Goal: Information Seeking & Learning: Learn about a topic

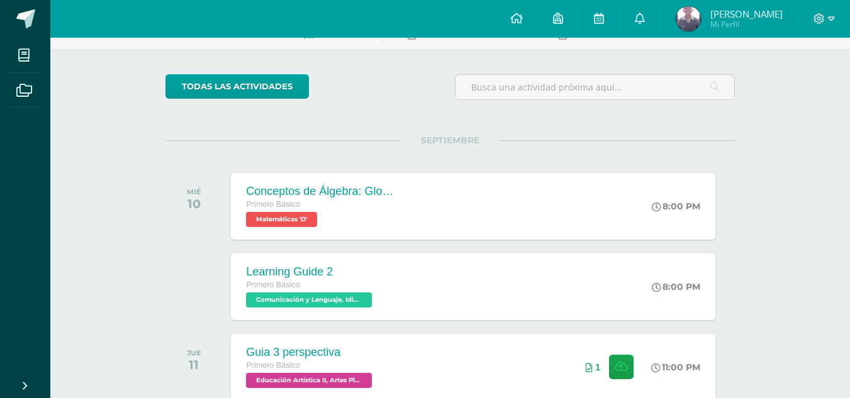
scroll to position [63, 0]
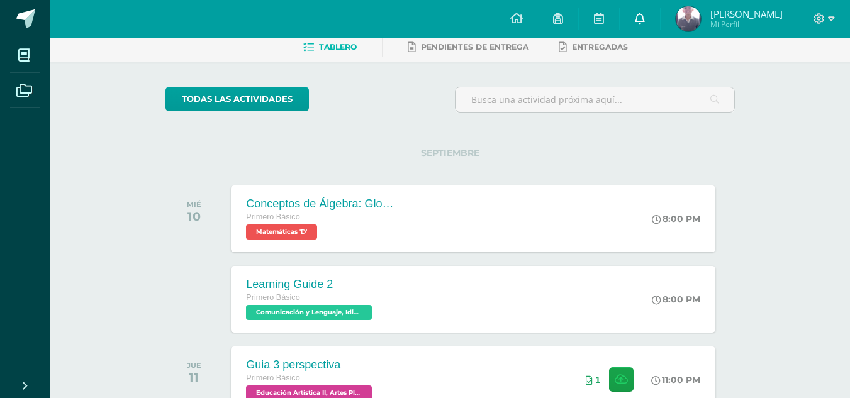
click at [640, 23] on link at bounding box center [640, 19] width 40 height 38
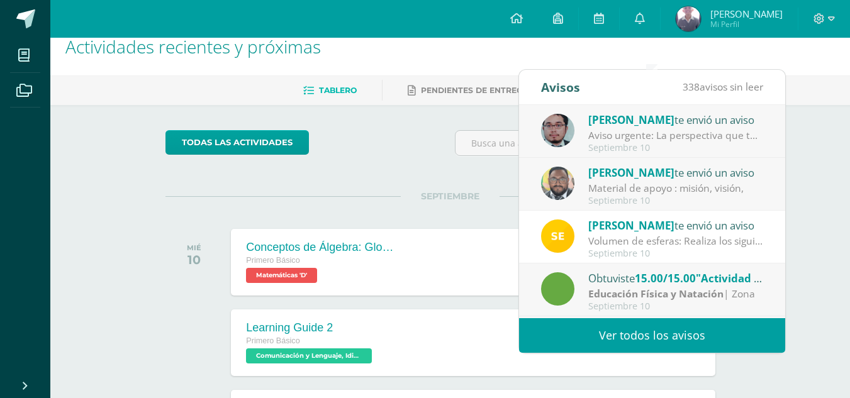
scroll to position [0, 0]
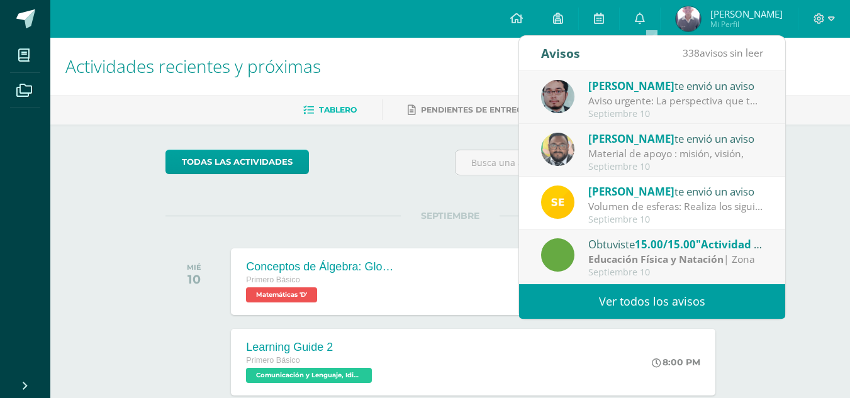
click at [688, 298] on link "Ver todos los avisos" at bounding box center [652, 301] width 266 height 35
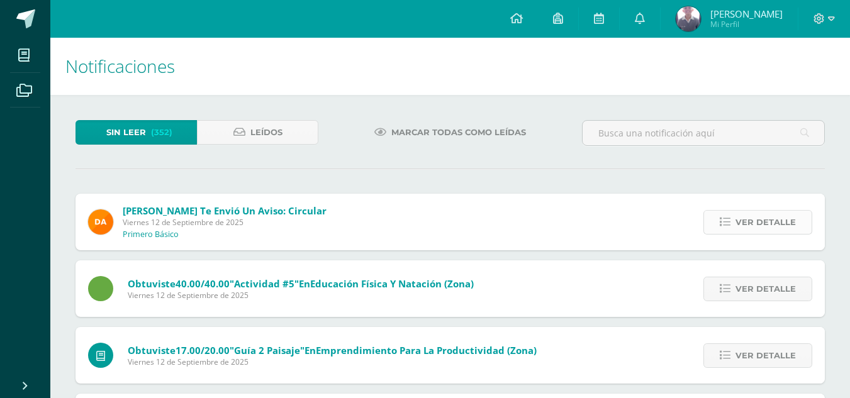
click at [724, 226] on icon at bounding box center [725, 222] width 11 height 11
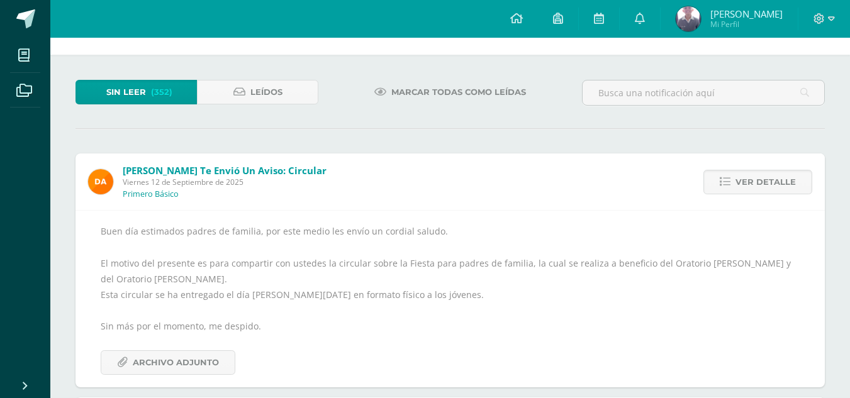
scroll to position [63, 0]
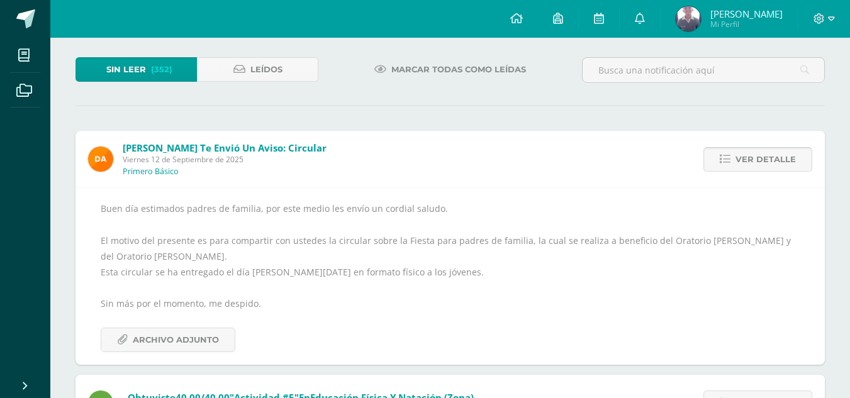
click at [737, 162] on link "Ver detalle" at bounding box center [757, 159] width 109 height 25
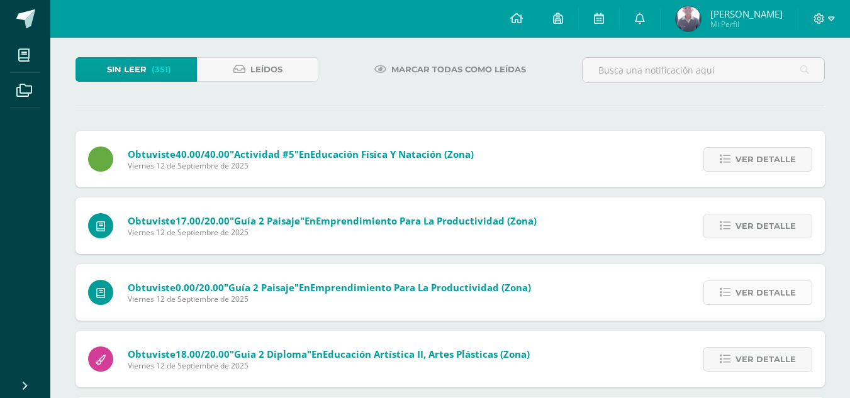
click at [743, 293] on span "Ver detalle" at bounding box center [765, 292] width 60 height 23
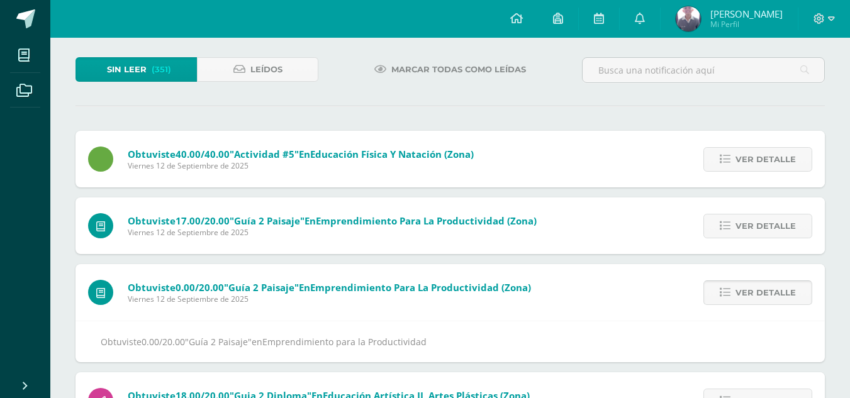
click at [726, 294] on icon at bounding box center [725, 292] width 11 height 11
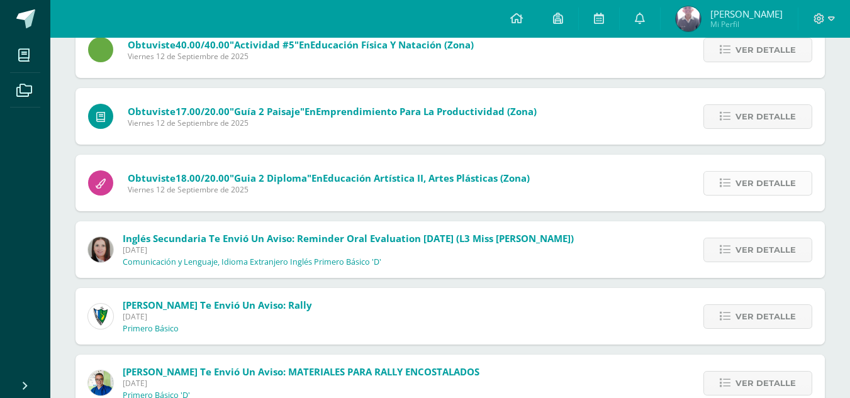
scroll to position [189, 0]
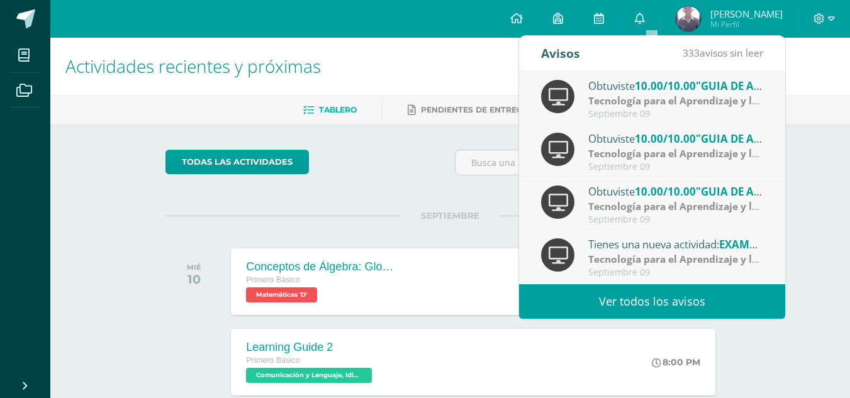
drag, startPoint x: 690, startPoint y: 302, endPoint x: 695, endPoint y: 294, distance: 9.1
click at [690, 302] on link "Ver todos los avisos" at bounding box center [652, 301] width 266 height 35
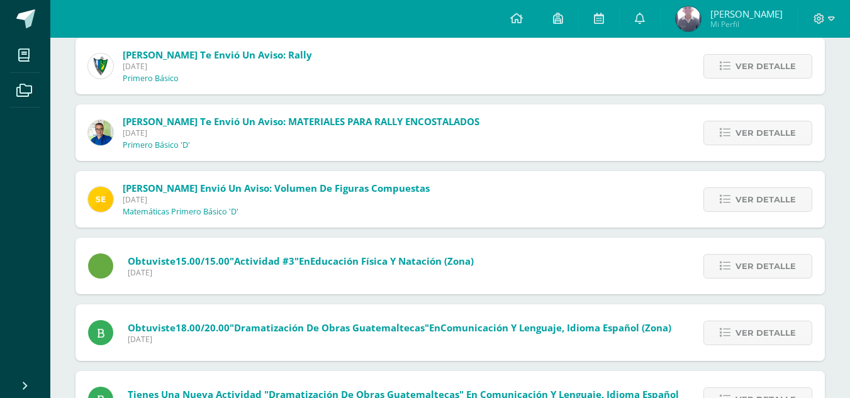
scroll to position [421, 0]
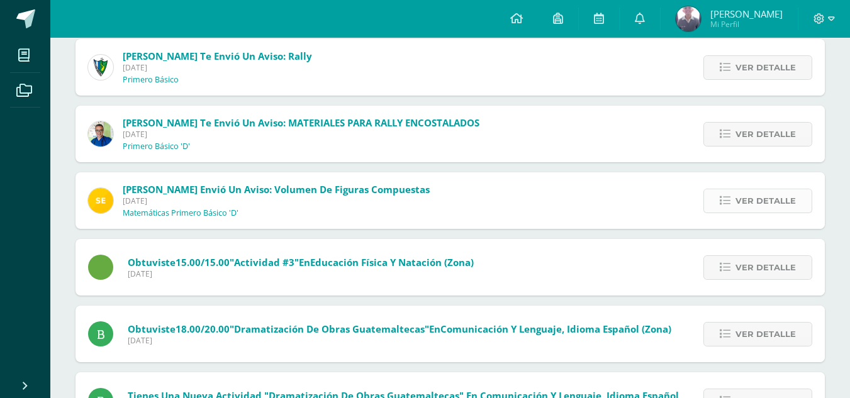
click at [725, 201] on icon at bounding box center [725, 201] width 11 height 11
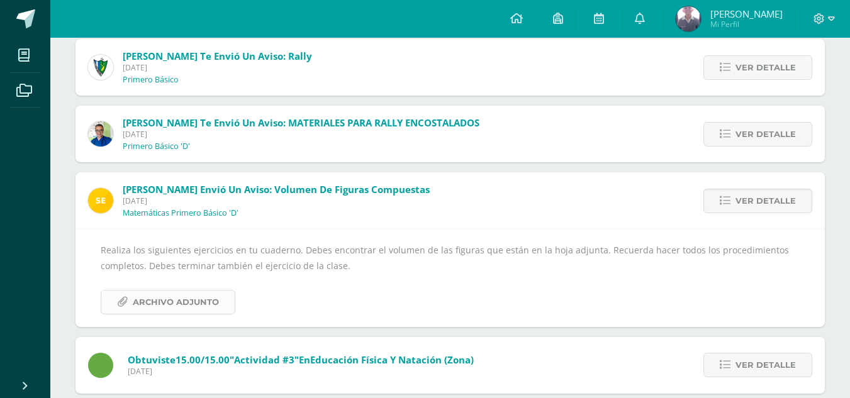
click at [130, 298] on link "Archivo Adjunto" at bounding box center [168, 302] width 135 height 25
click at [18, 25] on span at bounding box center [25, 18] width 19 height 19
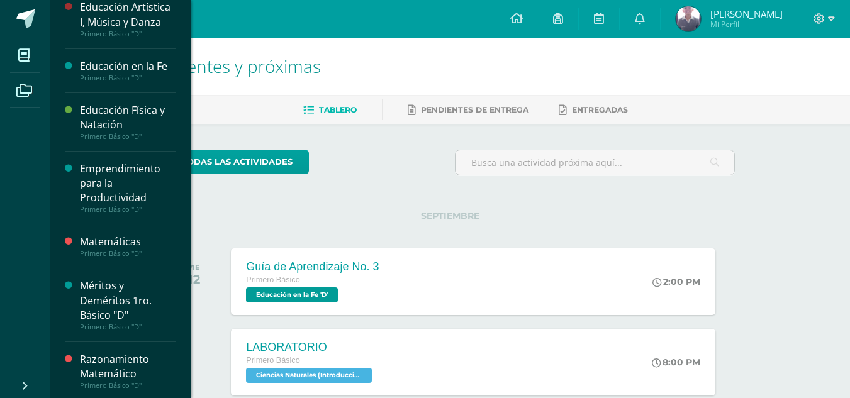
scroll to position [629, 0]
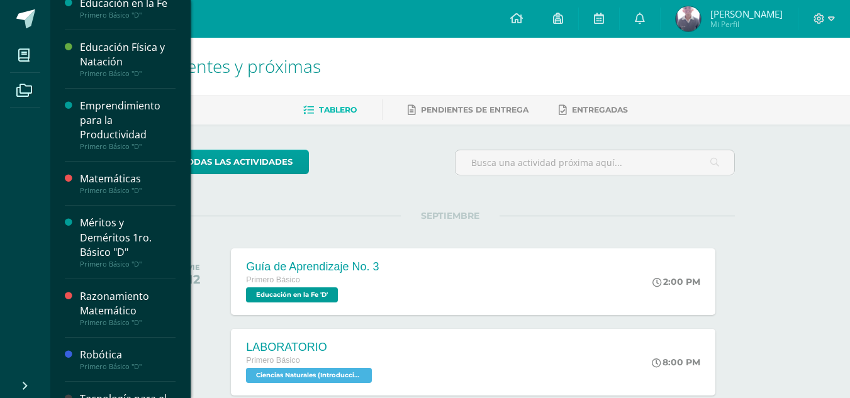
click at [131, 177] on div "Matemáticas" at bounding box center [128, 179] width 96 height 14
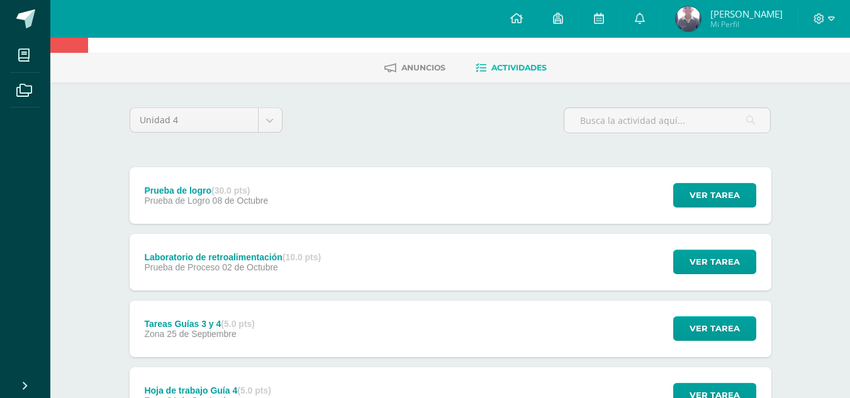
scroll to position [63, 0]
